Goal: Check status: Check status

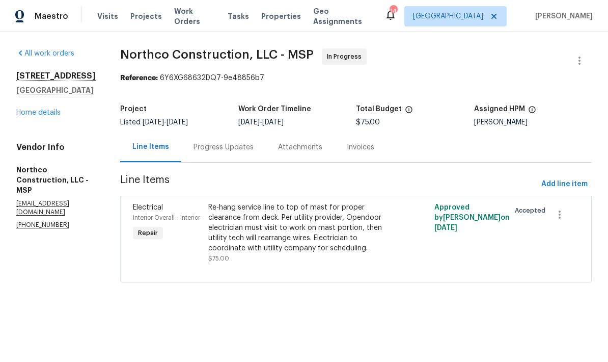
click at [104, 15] on span "Visits" at bounding box center [107, 16] width 21 height 10
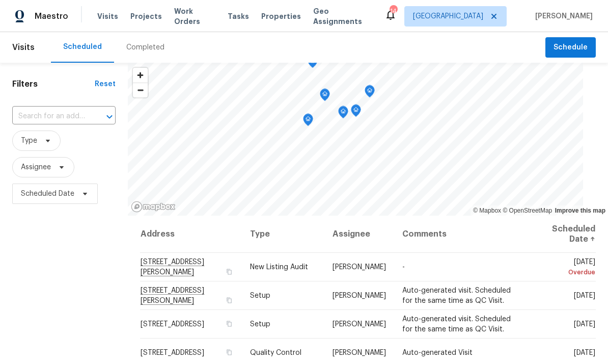
click at [156, 45] on div "Completed" at bounding box center [145, 47] width 38 height 10
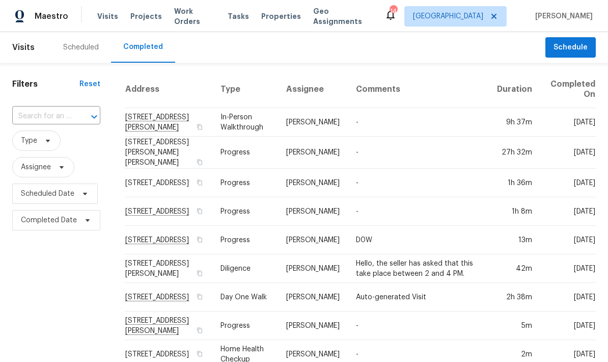
click at [189, 120] on td "[STREET_ADDRESS][PERSON_NAME]" at bounding box center [169, 122] width 88 height 29
